Goal: Information Seeking & Learning: Understand process/instructions

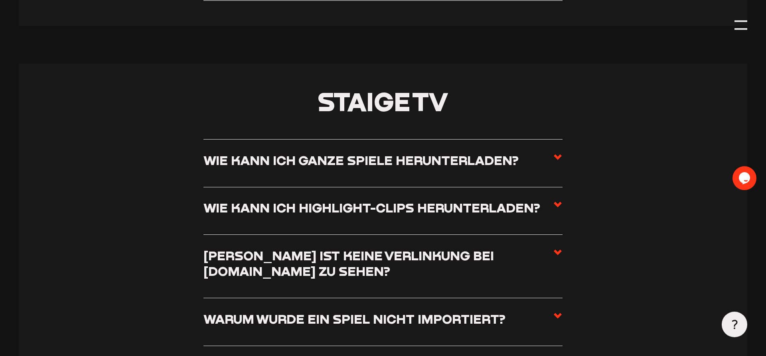
scroll to position [3377, 0]
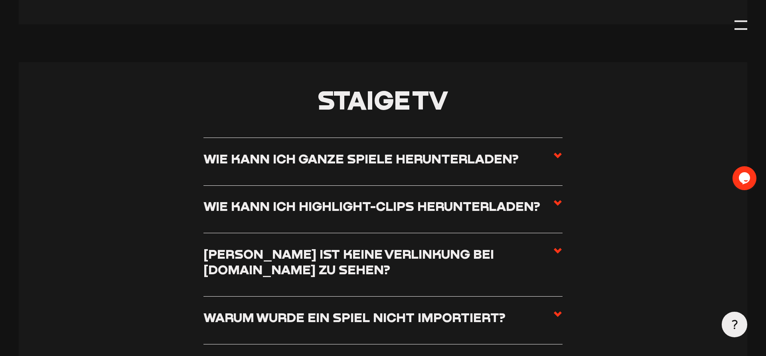
click at [560, 153] on use at bounding box center [558, 156] width 8 height 6
click at [0, 0] on input "Wie kann ich ganze Spiele herunterladen?" at bounding box center [0, 0] width 0 height 0
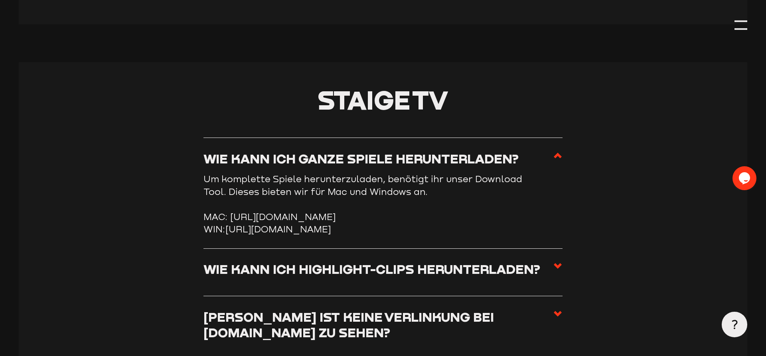
click at [560, 151] on icon at bounding box center [558, 156] width 10 height 10
click at [0, 0] on input "Wie kann ich ganze Spiele herunterladen?" at bounding box center [0, 0] width 0 height 0
click at [560, 151] on icon at bounding box center [558, 156] width 10 height 10
click at [0, 0] on input "Wie kann ich ganze Spiele herunterladen?" at bounding box center [0, 0] width 0 height 0
click at [558, 151] on icon at bounding box center [558, 156] width 10 height 10
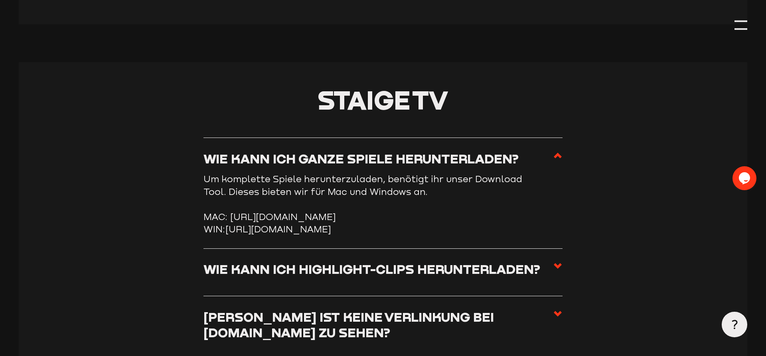
click at [0, 0] on input "Wie kann ich ganze Spiele herunterladen?" at bounding box center [0, 0] width 0 height 0
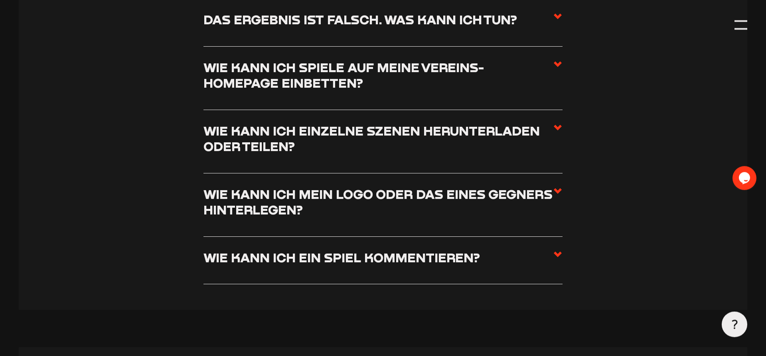
scroll to position [3824, 0]
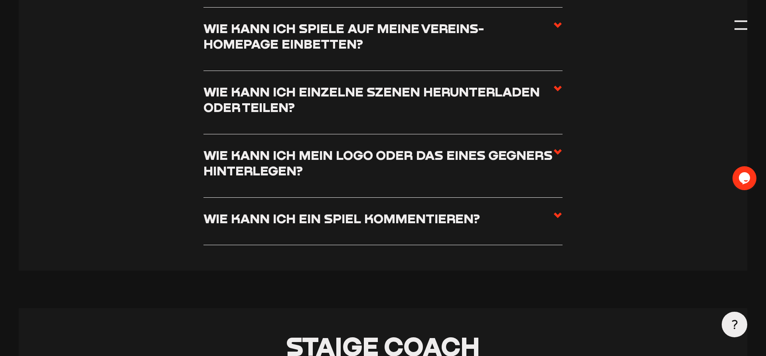
click at [558, 93] on li "Wie kann ich einzelne Szenen herunterladen oder teilen? Wenn ihr einzelne Szene…" at bounding box center [382, 102] width 359 height 63
click at [556, 93] on icon at bounding box center [558, 89] width 10 height 10
click at [0, 0] on input "Wie kann ich einzelne Szenen herunterladen oder teilen?" at bounding box center [0, 0] width 0 height 0
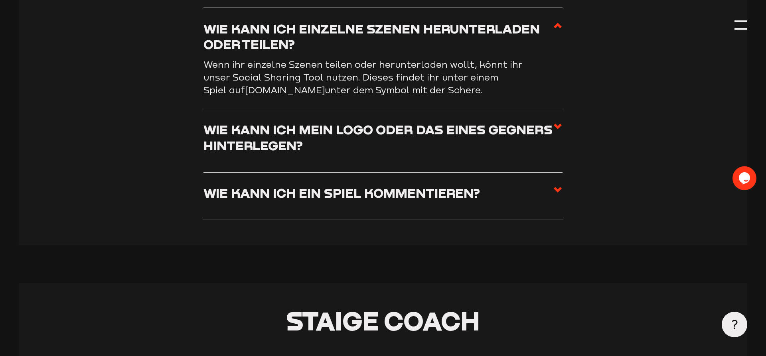
scroll to position [3736, 0]
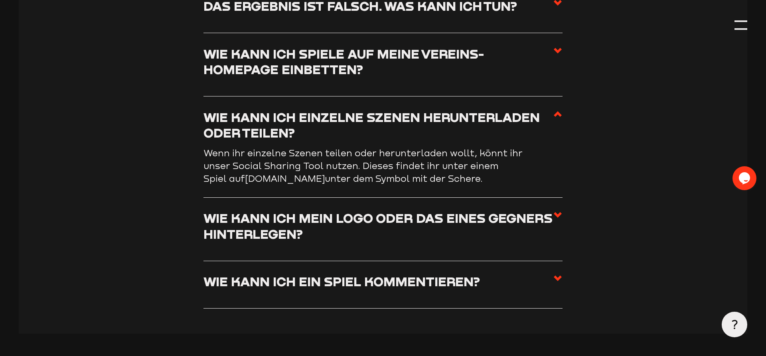
click at [556, 111] on use at bounding box center [558, 114] width 8 height 6
click at [0, 0] on input "Wie kann ich einzelne Szenen herunterladen oder teilen?" at bounding box center [0, 0] width 0 height 0
click at [556, 111] on use at bounding box center [558, 114] width 8 height 6
click at [0, 0] on input "Wie kann ich einzelne Szenen herunterladen oder teilen?" at bounding box center [0, 0] width 0 height 0
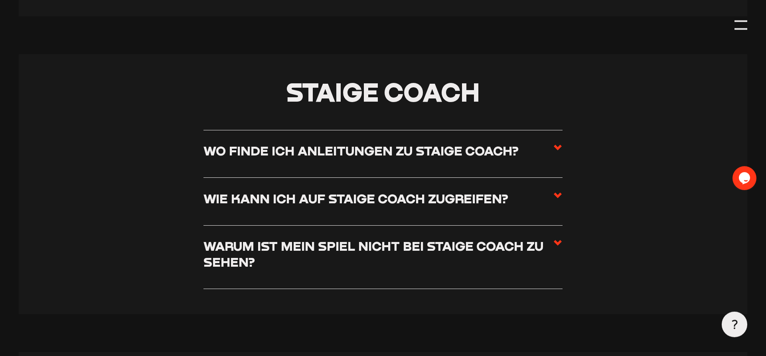
scroll to position [4061, 0]
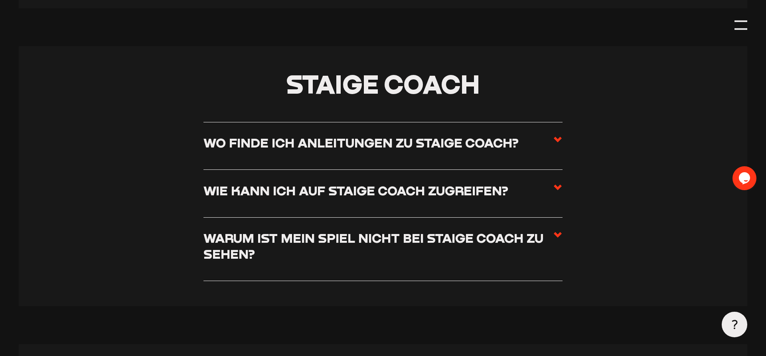
click at [556, 137] on use at bounding box center [558, 140] width 8 height 6
click at [0, 0] on input "Wo finde ich Anleitungen zu Staige Coach?" at bounding box center [0, 0] width 0 height 0
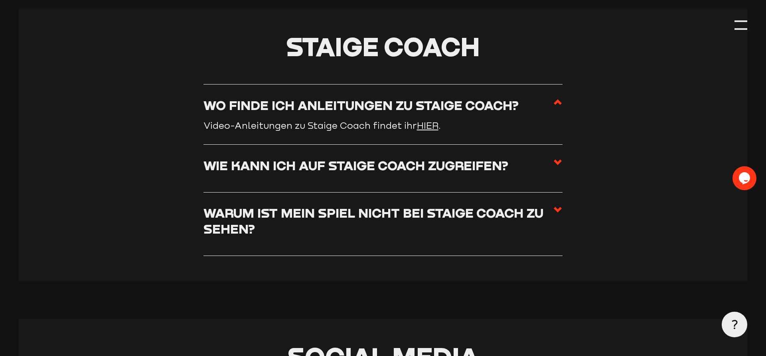
scroll to position [4024, 0]
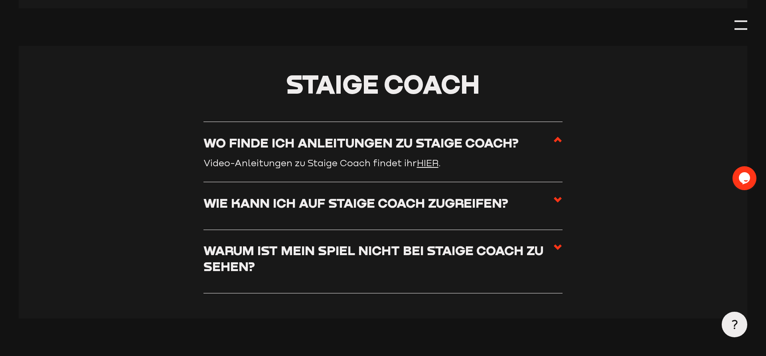
click at [556, 135] on icon at bounding box center [558, 140] width 10 height 10
click at [0, 0] on input "Wo finde ich Anleitungen zu Staige Coach?" at bounding box center [0, 0] width 0 height 0
click at [557, 195] on icon at bounding box center [558, 200] width 10 height 10
click at [0, 0] on input "Wie kann ich auf Staige Coach zugreifen?" at bounding box center [0, 0] width 0 height 0
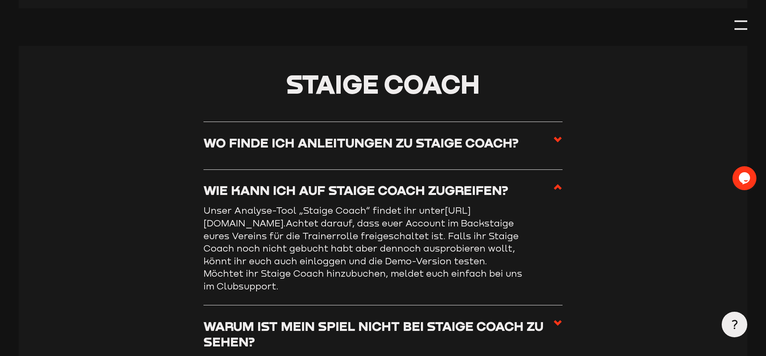
click at [558, 182] on icon at bounding box center [558, 187] width 10 height 10
click at [0, 0] on input "Wie kann ich auf Staige Coach zugreifen?" at bounding box center [0, 0] width 0 height 0
click at [556, 182] on icon at bounding box center [558, 187] width 10 height 10
click at [0, 0] on input "Wie kann ich auf Staige Coach zugreifen?" at bounding box center [0, 0] width 0 height 0
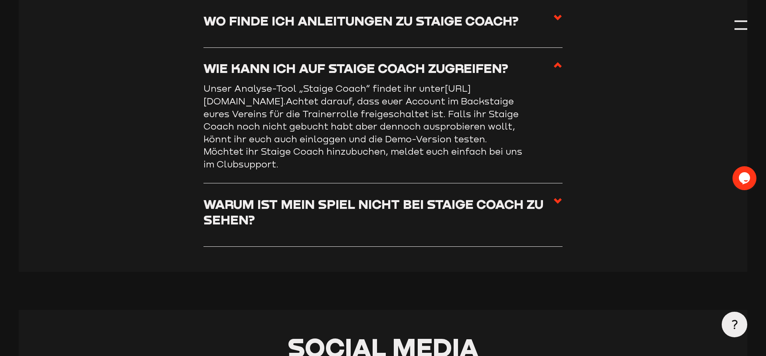
click at [557, 198] on use at bounding box center [558, 201] width 8 height 6
click at [0, 0] on input "Warum ist mein Spiel nicht bei Staige Coach zu sehen?" at bounding box center [0, 0] width 0 height 0
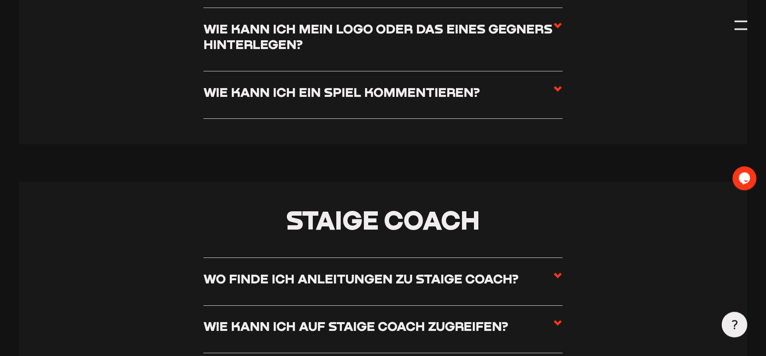
scroll to position [3915, 0]
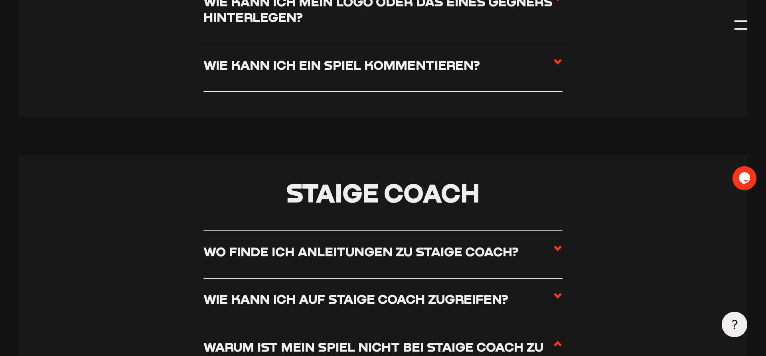
click at [556, 246] on use at bounding box center [558, 249] width 8 height 6
click at [0, 0] on input "Wo finde ich Anleitungen zu Staige Coach?" at bounding box center [0, 0] width 0 height 0
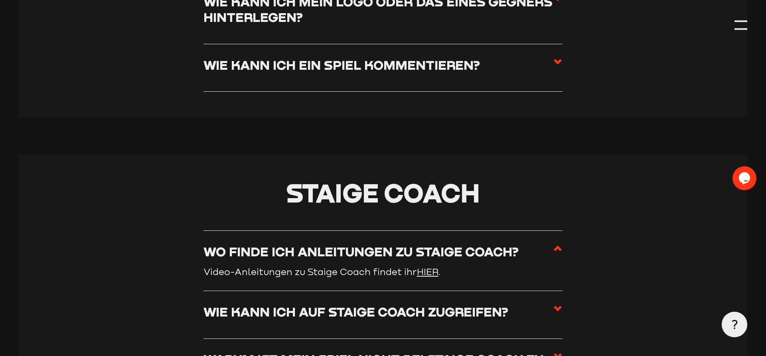
click at [429, 266] on link "HIER" at bounding box center [428, 271] width 22 height 11
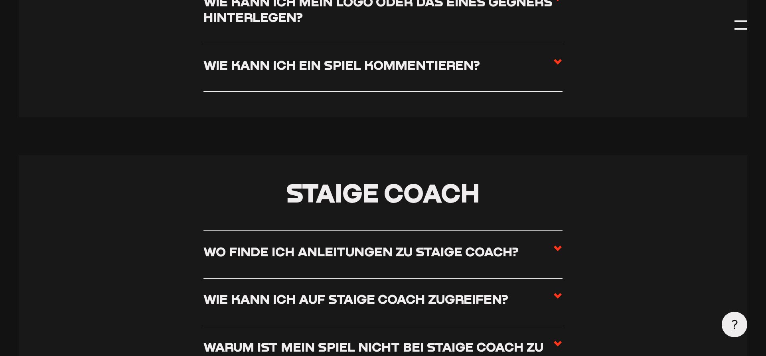
scroll to position [3915, 0]
click at [448, 244] on h3 "Wo finde ich Anleitungen zu Staige Coach?" at bounding box center [360, 252] width 315 height 16
click at [0, 0] on input "Wo finde ich Anleitungen zu Staige Coach?" at bounding box center [0, 0] width 0 height 0
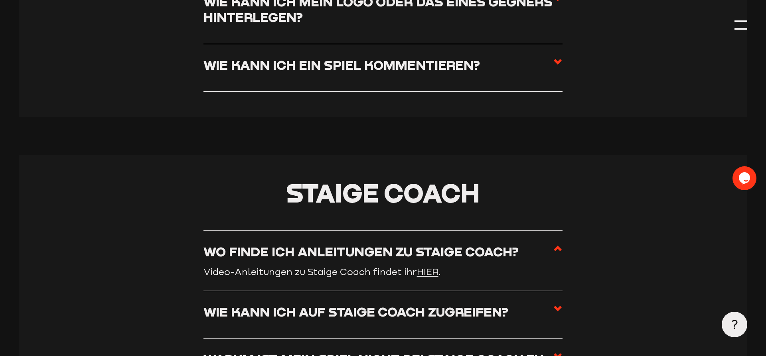
scroll to position [0, 0]
click at [432, 266] on link "HIER" at bounding box center [428, 271] width 22 height 11
